Goal: Navigation & Orientation: Find specific page/section

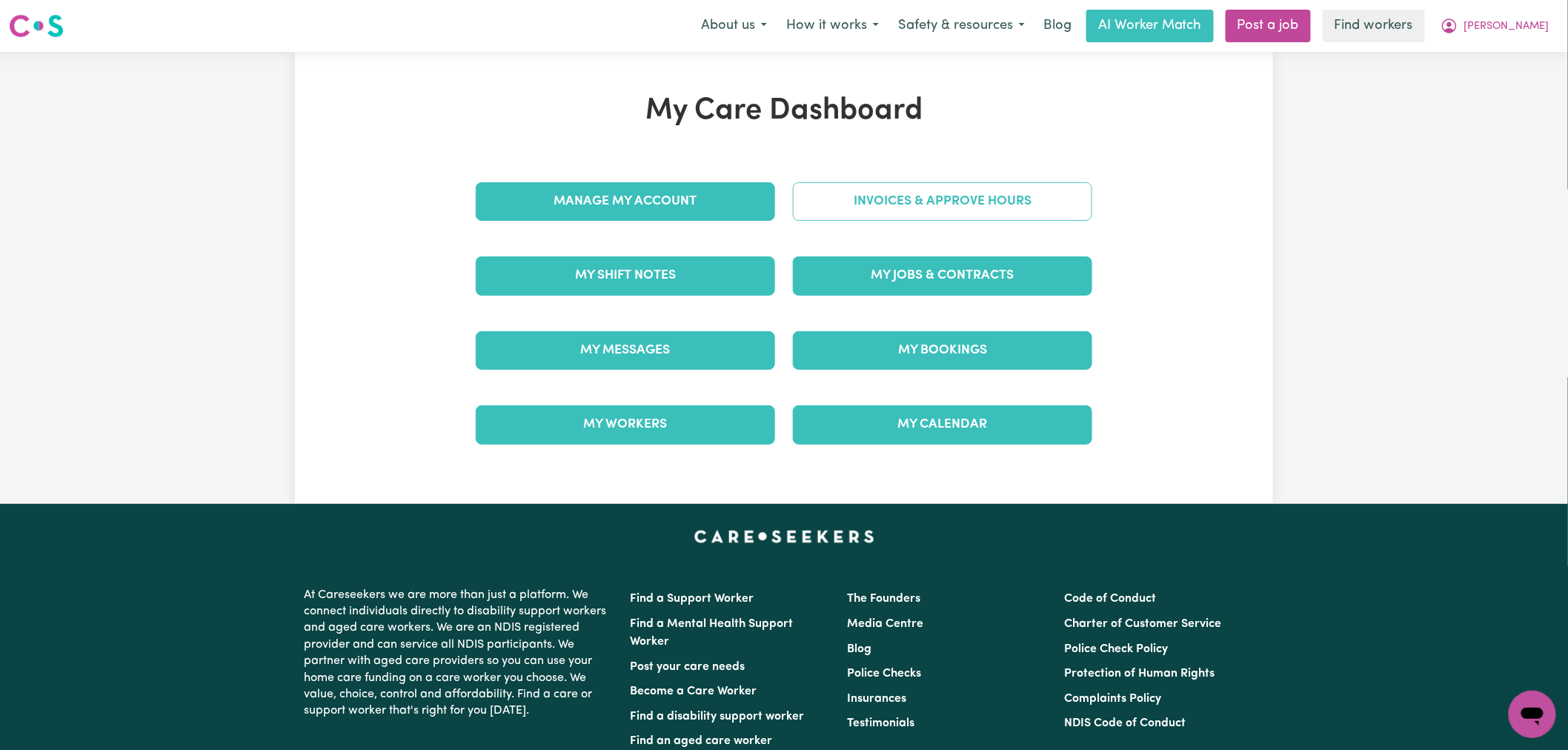
click at [894, 206] on link "Invoices & Approve Hours" at bounding box center [942, 201] width 299 height 39
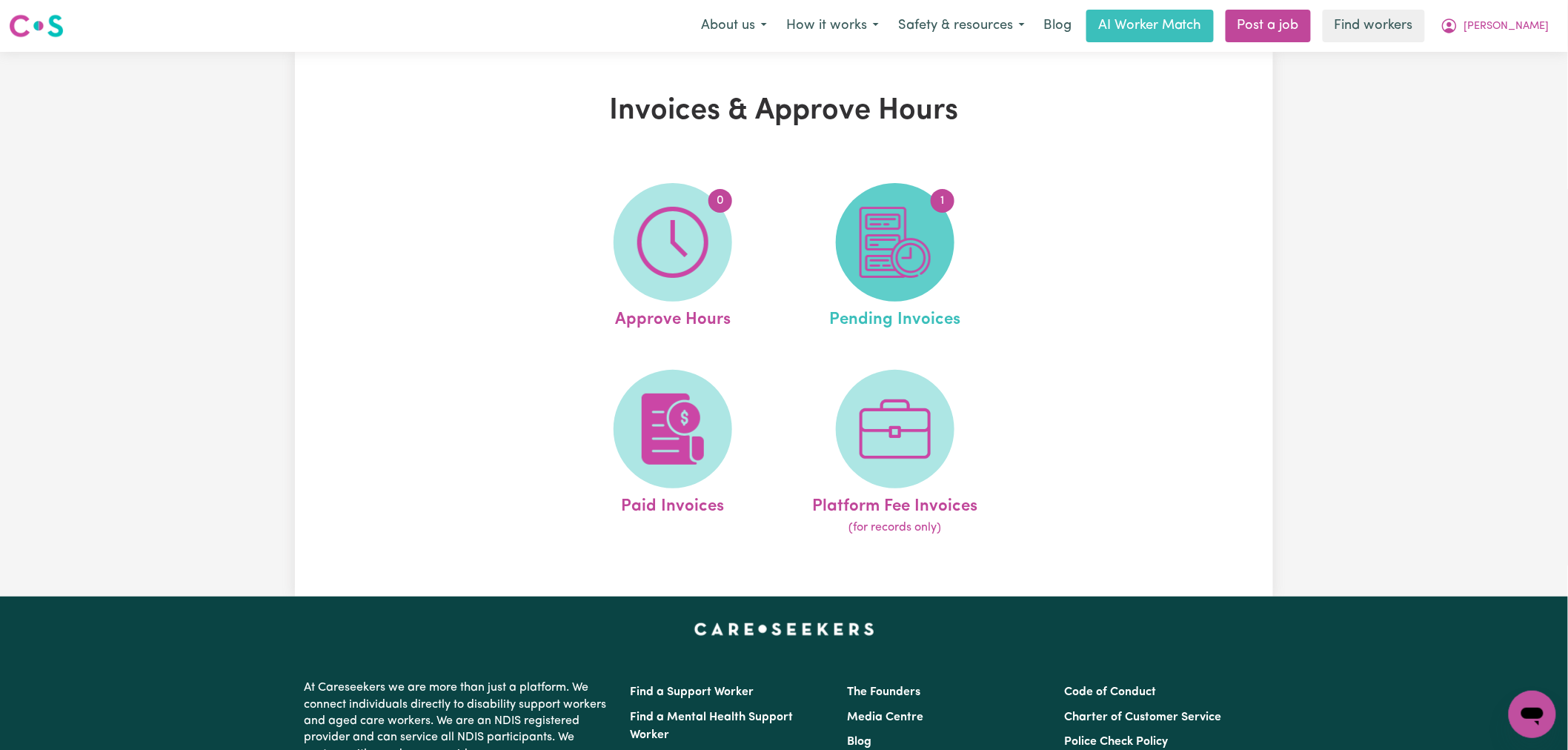
click at [881, 256] on img at bounding box center [895, 242] width 71 height 71
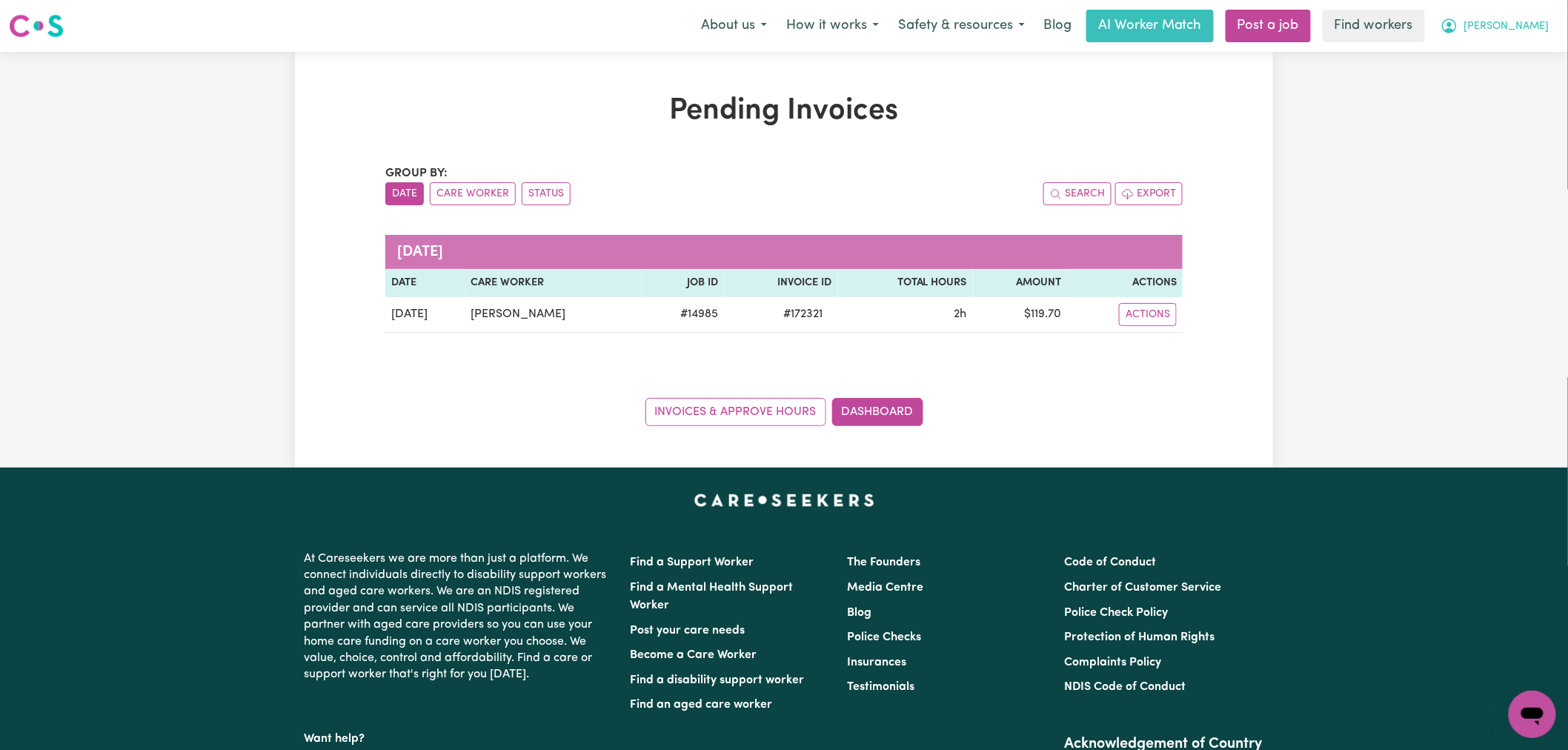
click at [1546, 26] on span "[PERSON_NAME]" at bounding box center [1506, 27] width 85 height 16
click at [1544, 51] on link "My Dashboard" at bounding box center [1499, 58] width 117 height 28
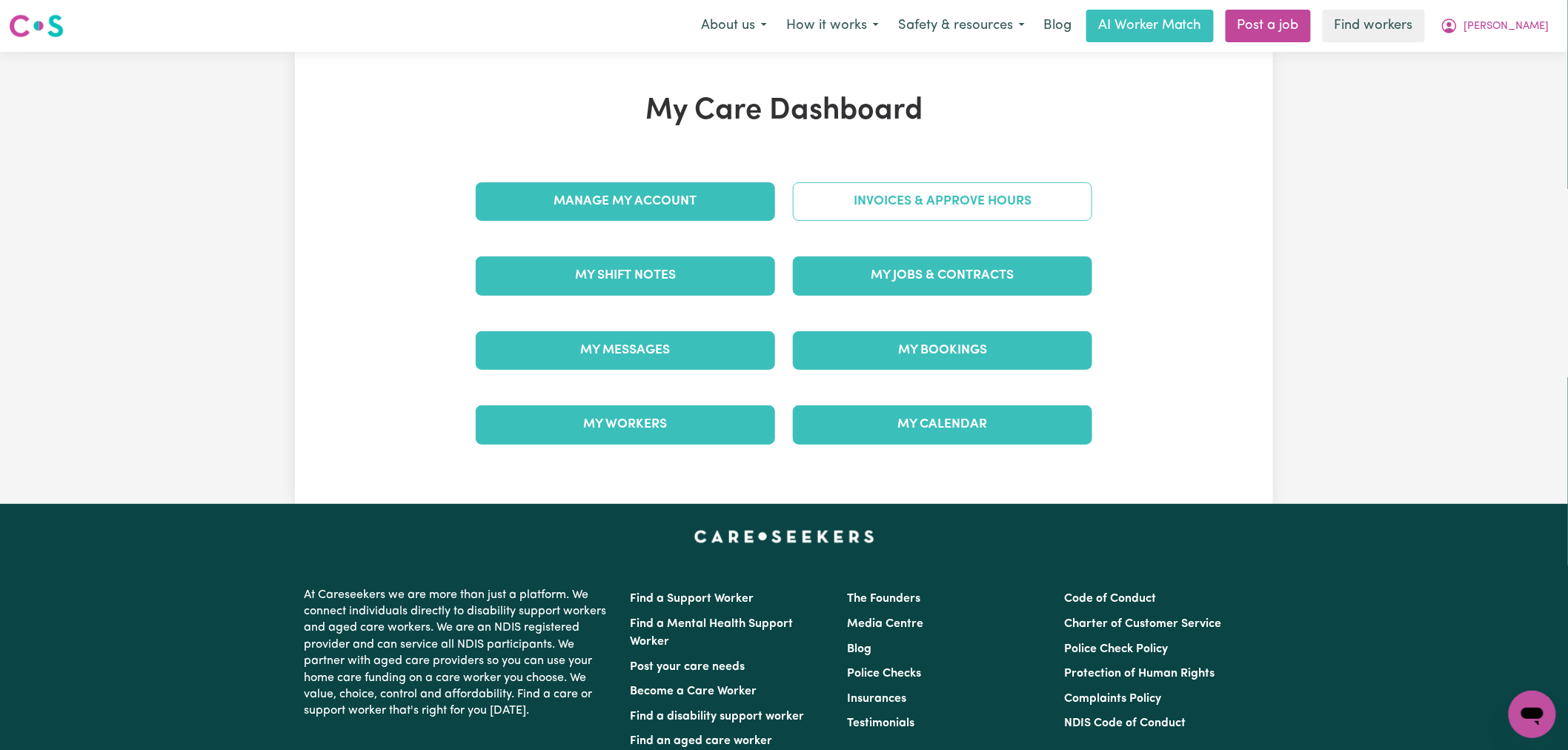
click at [887, 203] on link "Invoices & Approve Hours" at bounding box center [942, 201] width 299 height 39
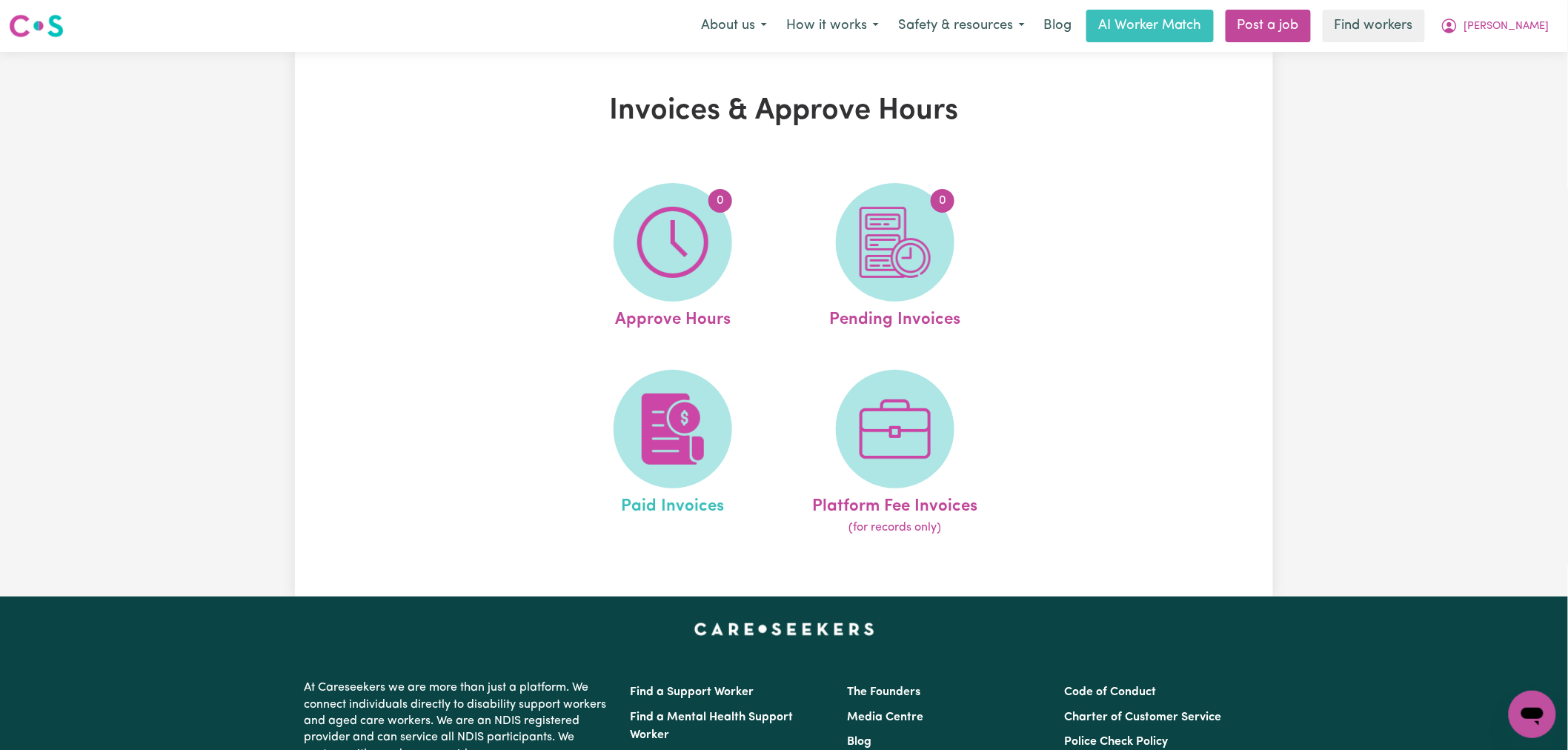
click at [632, 373] on link "Paid Invoices" at bounding box center [673, 453] width 213 height 168
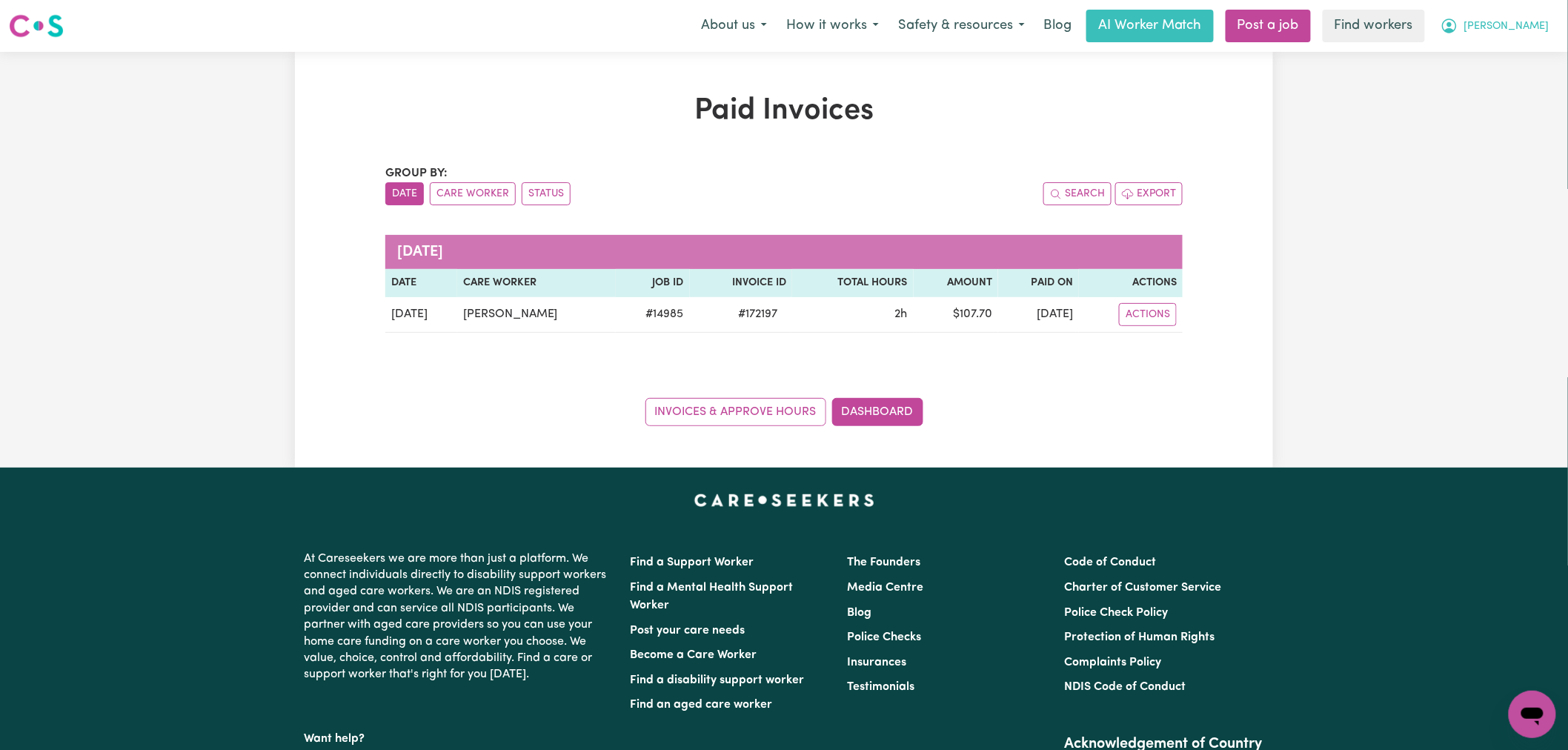
click at [1516, 32] on span "[PERSON_NAME]" at bounding box center [1506, 27] width 85 height 16
click at [1528, 58] on link "My Dashboard" at bounding box center [1499, 58] width 117 height 28
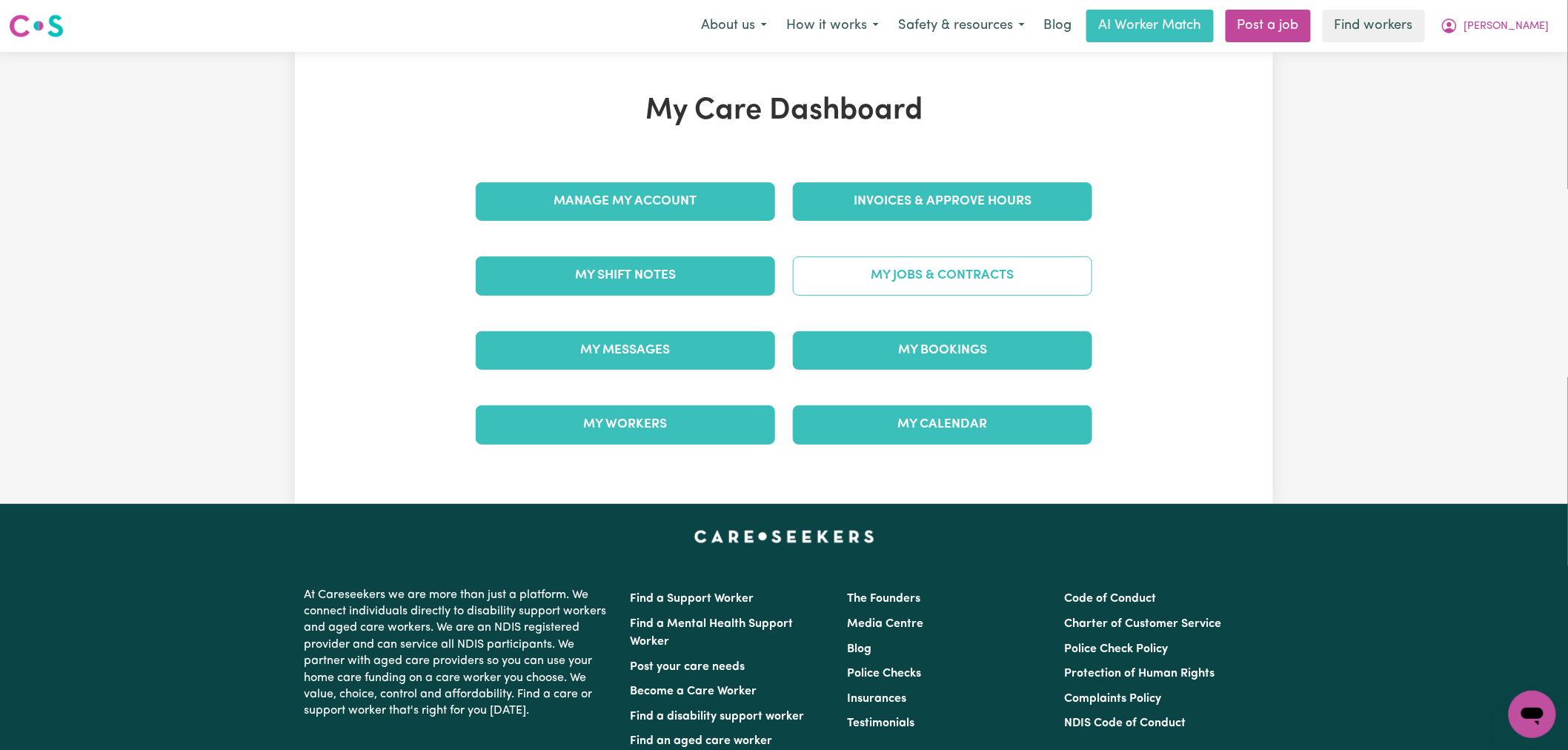
click at [926, 286] on link "My Jobs & Contracts" at bounding box center [942, 276] width 299 height 39
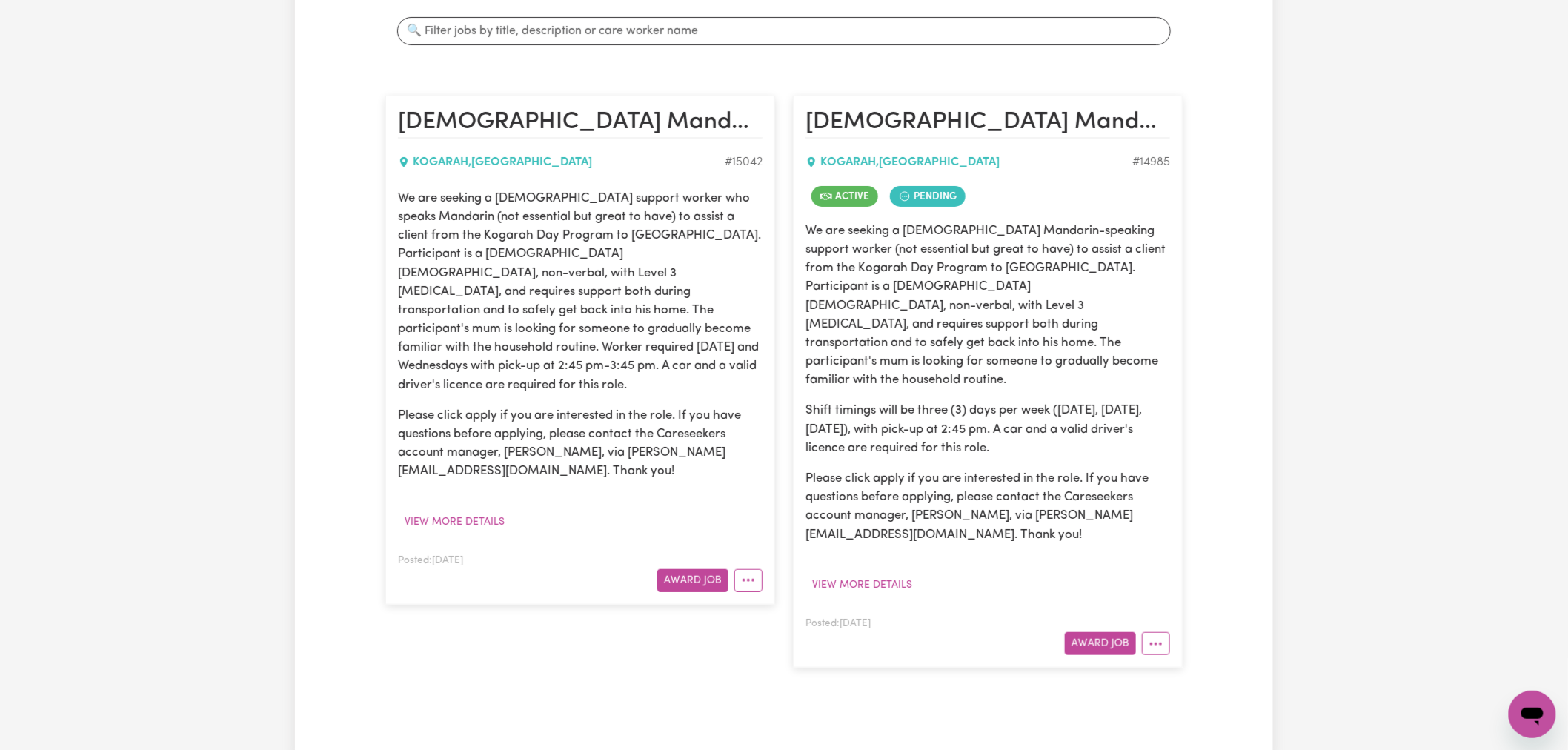
scroll to position [165, 0]
